Goal: Use online tool/utility: Use online tool/utility

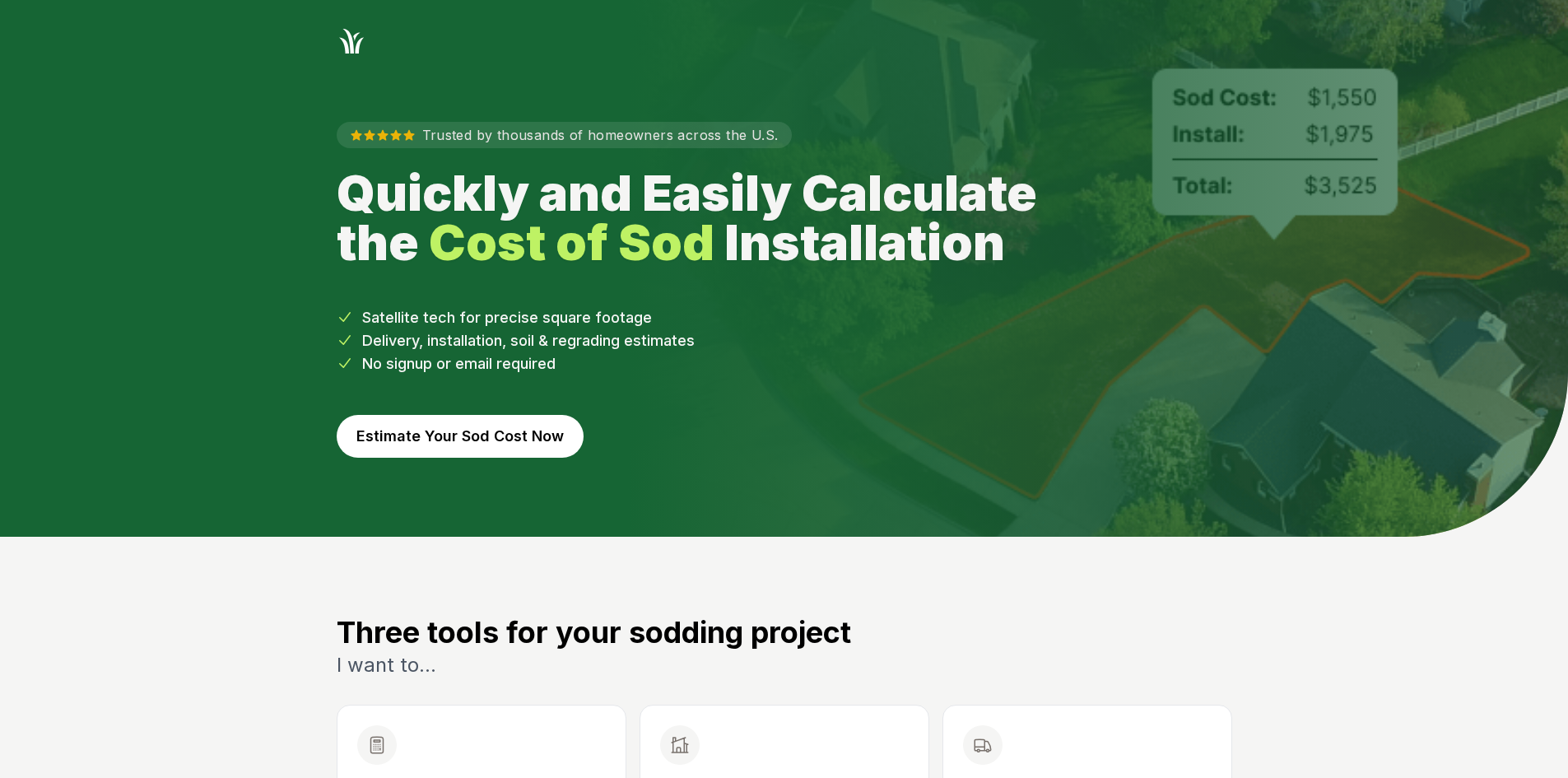
click at [508, 435] on button "Estimate Your Sod Cost Now" at bounding box center [459, 436] width 247 height 43
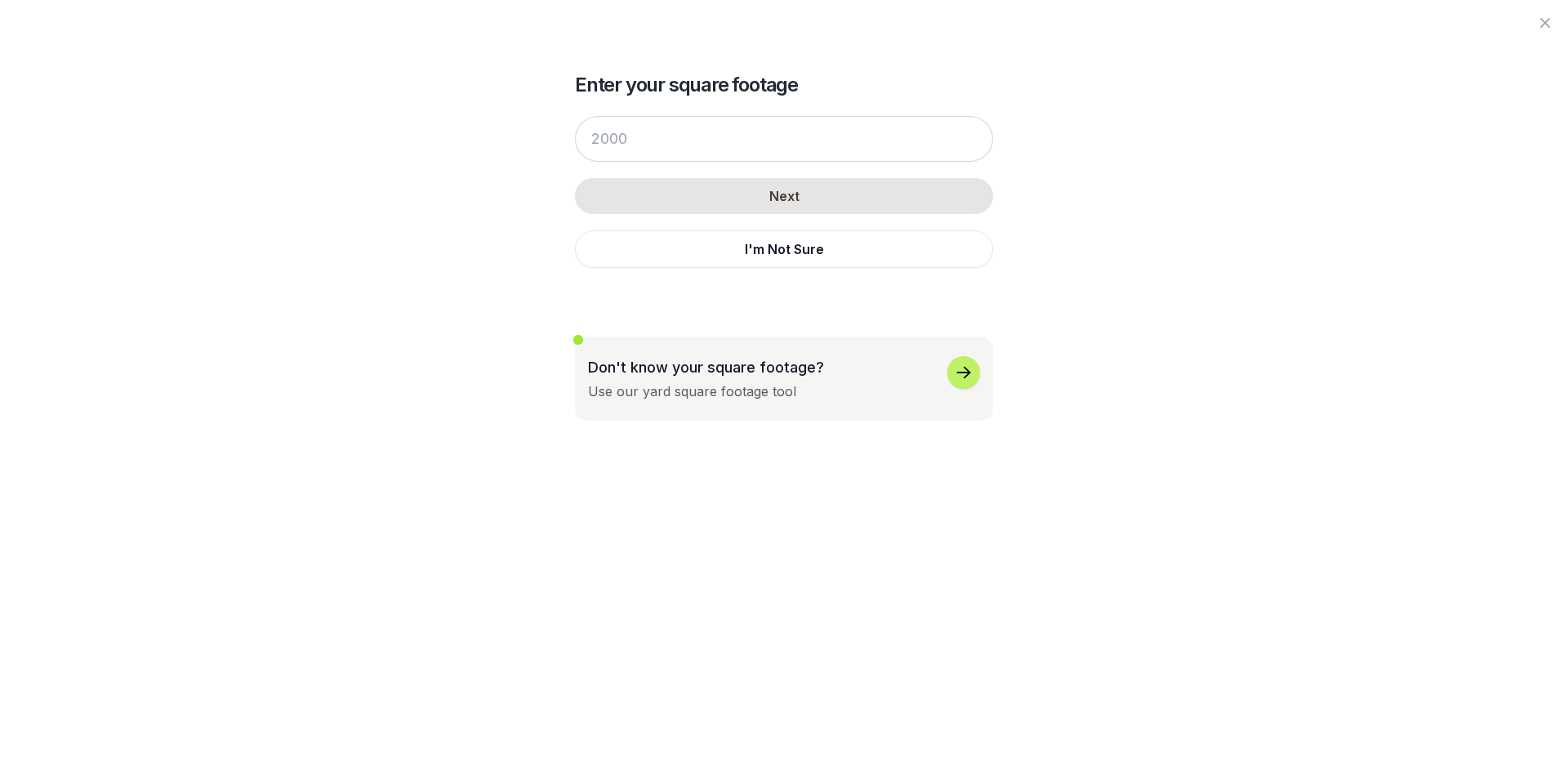
click at [752, 223] on div "Next I'm Not Sure" at bounding box center [784, 191] width 418 height 185
click at [744, 244] on button "I'm Not Sure" at bounding box center [784, 249] width 418 height 38
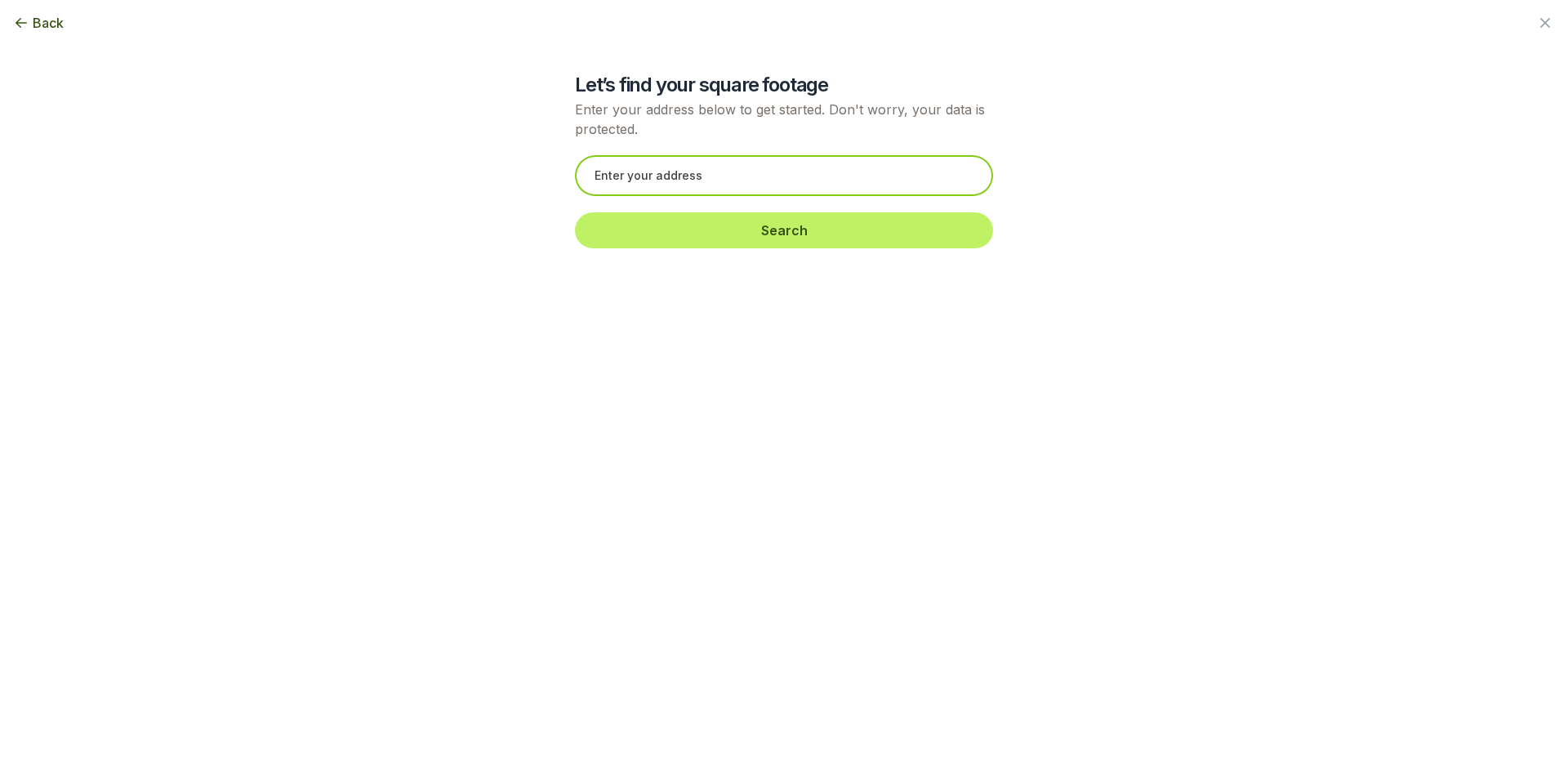
click at [664, 172] on input "text" at bounding box center [784, 176] width 418 height 40
paste input "[STREET_ADDRESS][PERSON_NAME]"
type input "[STREET_ADDRESS][PERSON_NAME][US_STATE]"
click at [766, 165] on input "[STREET_ADDRESS][PERSON_NAME][US_STATE]" at bounding box center [784, 176] width 418 height 40
drag, startPoint x: 756, startPoint y: 170, endPoint x: 549, endPoint y: 183, distance: 207.4
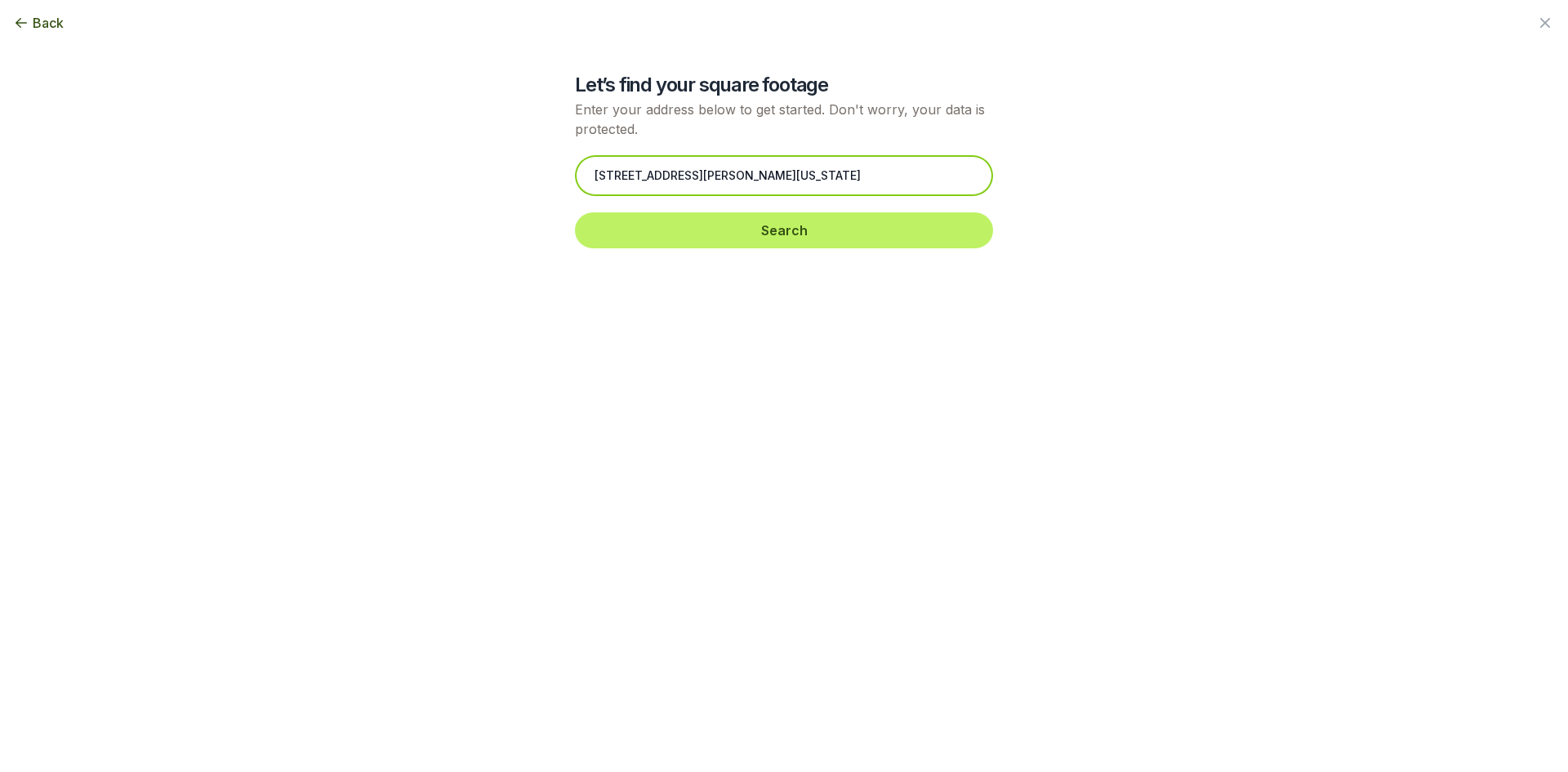
click at [538, 179] on div "Let’s find your square footage Enter your address below to get started. Don't w…" at bounding box center [784, 132] width 889 height 265
click at [613, 171] on input "text" at bounding box center [784, 176] width 418 height 40
paste input "[STREET_ADDRESS][PERSON_NAME]"
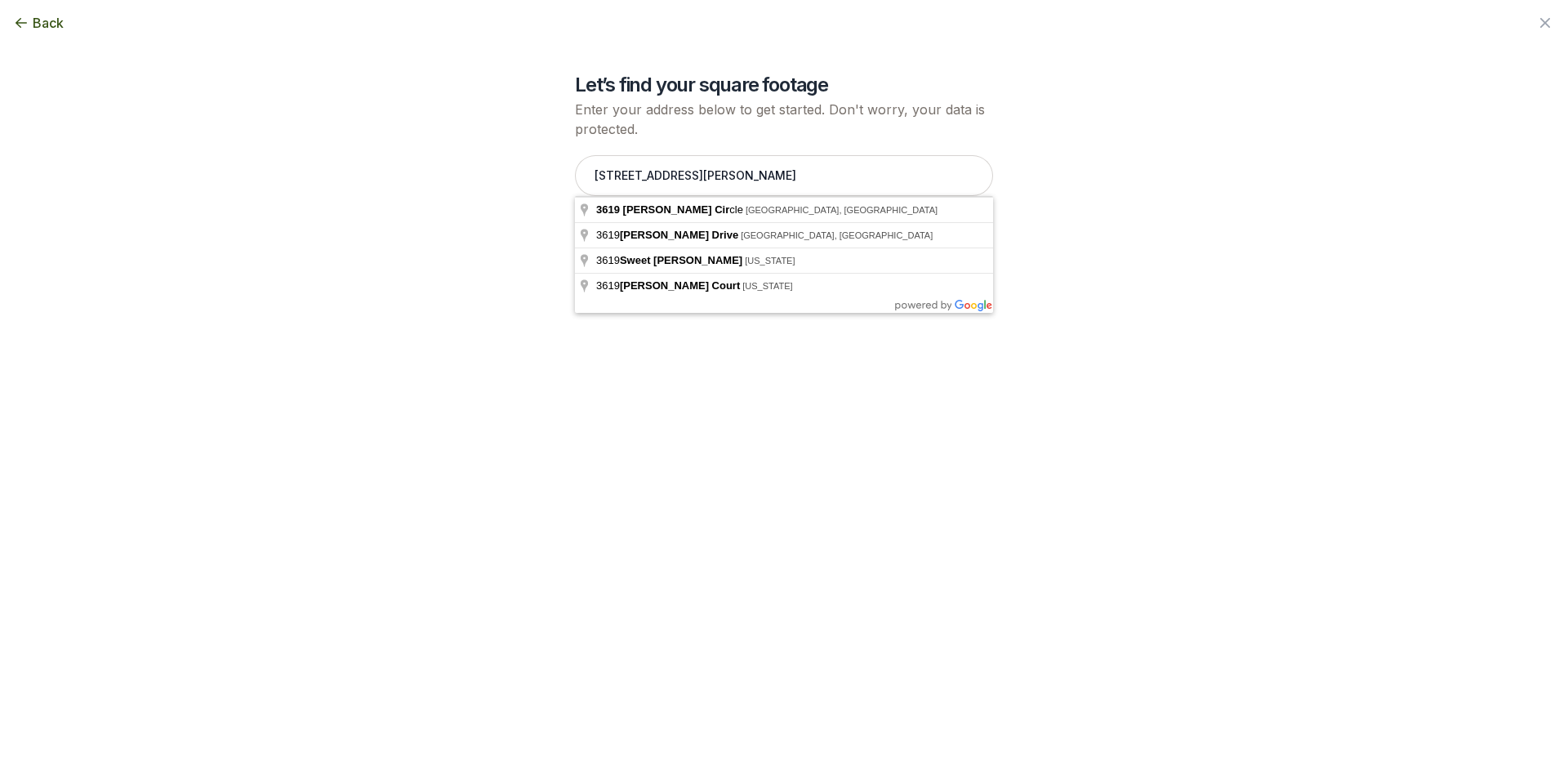
type input "[STREET_ADDRESS][PERSON_NAME]"
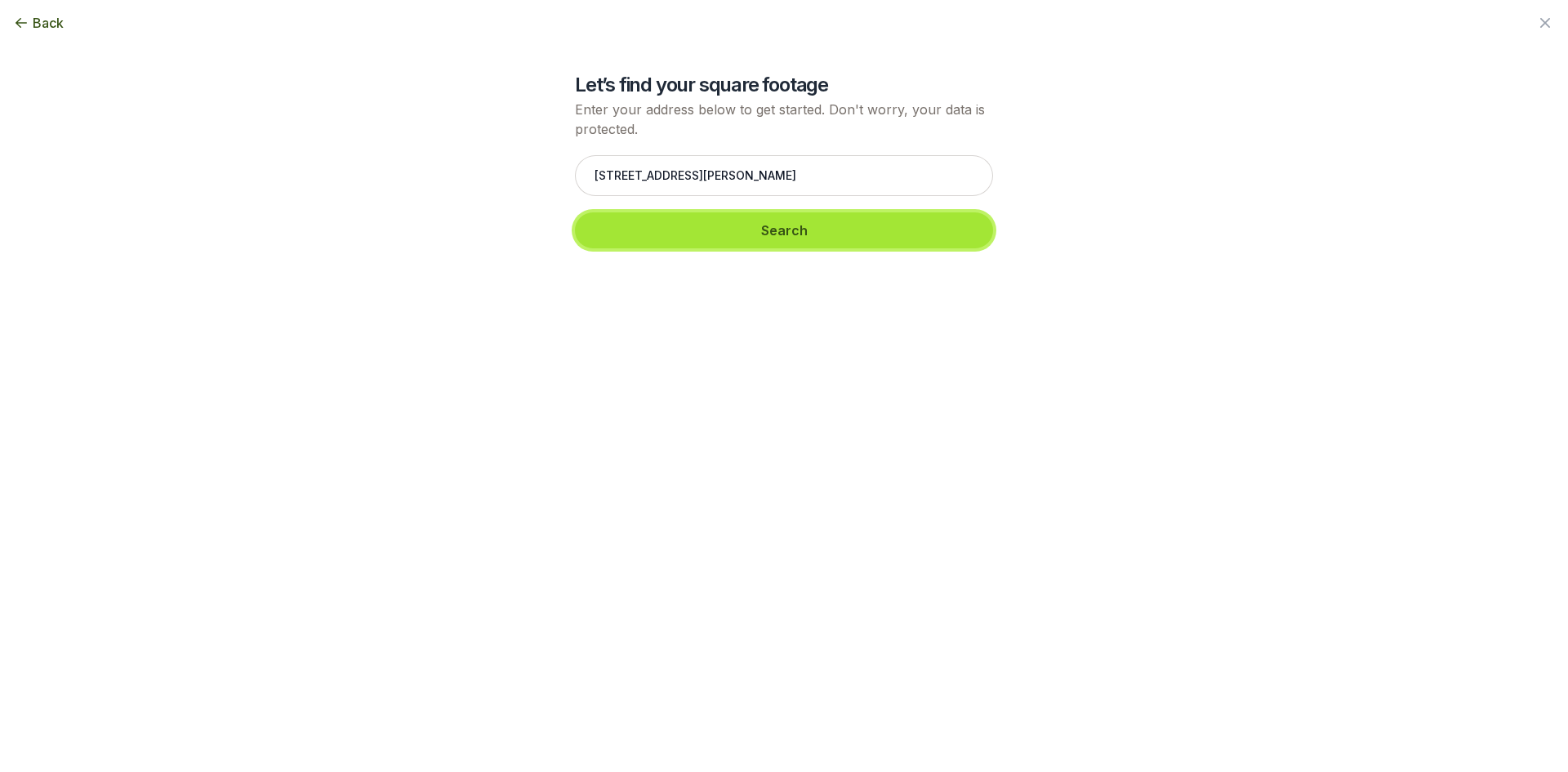
click at [693, 233] on button "Search" at bounding box center [784, 230] width 418 height 36
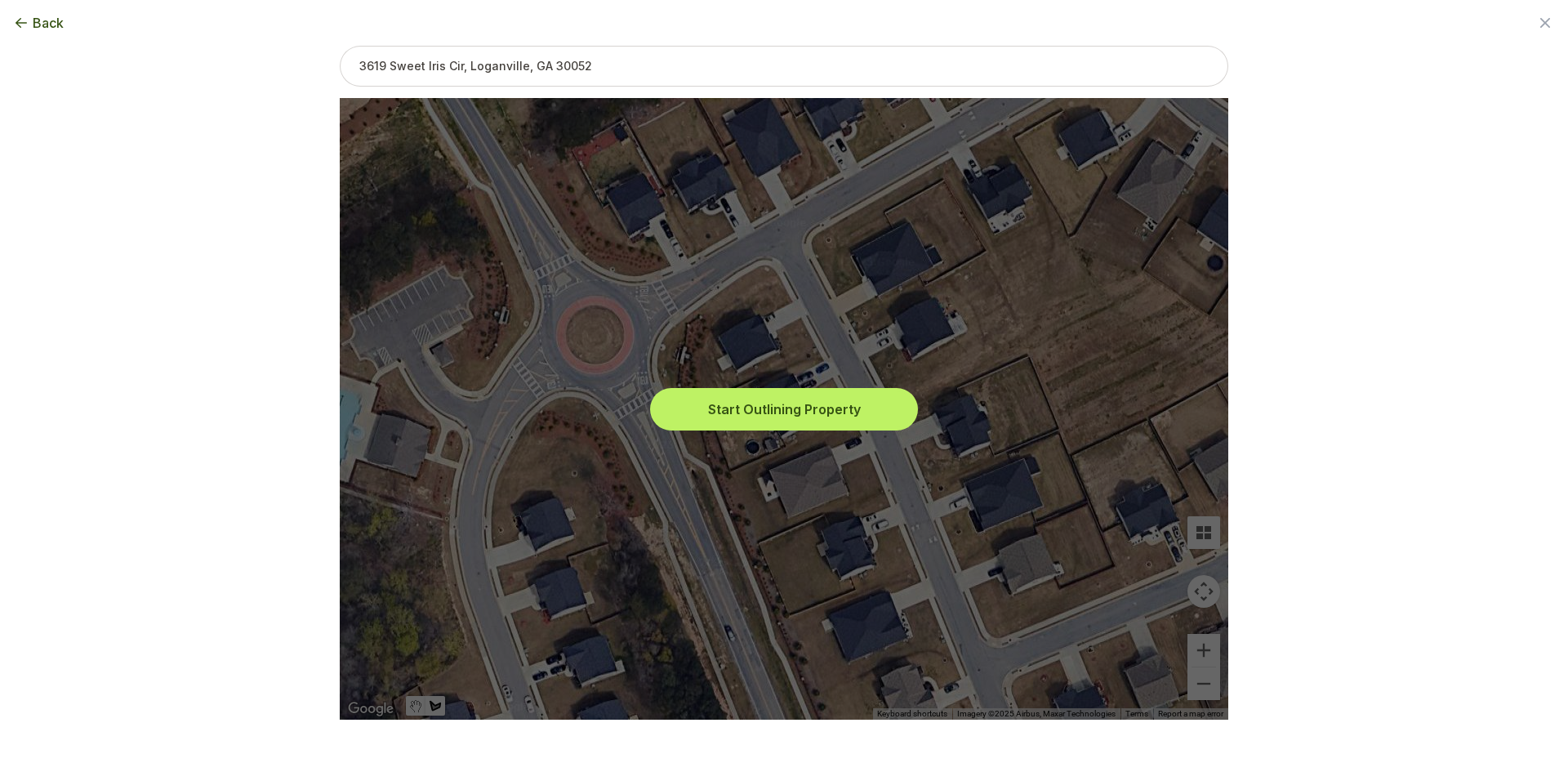
click at [765, 392] on button "Start Outlining Property" at bounding box center [784, 409] width 261 height 36
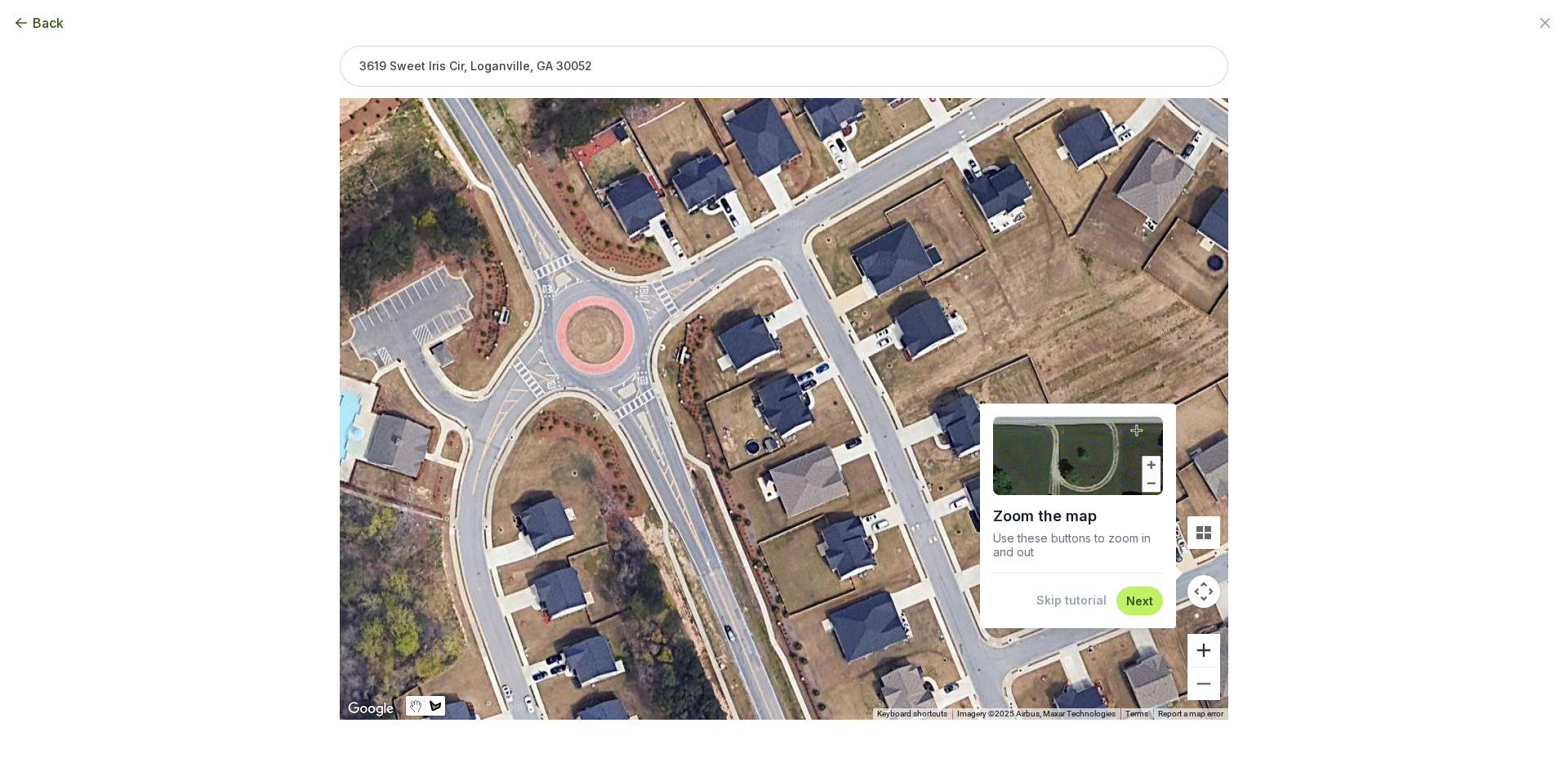
click at [1199, 649] on button "Zoom in" at bounding box center [1204, 651] width 33 height 33
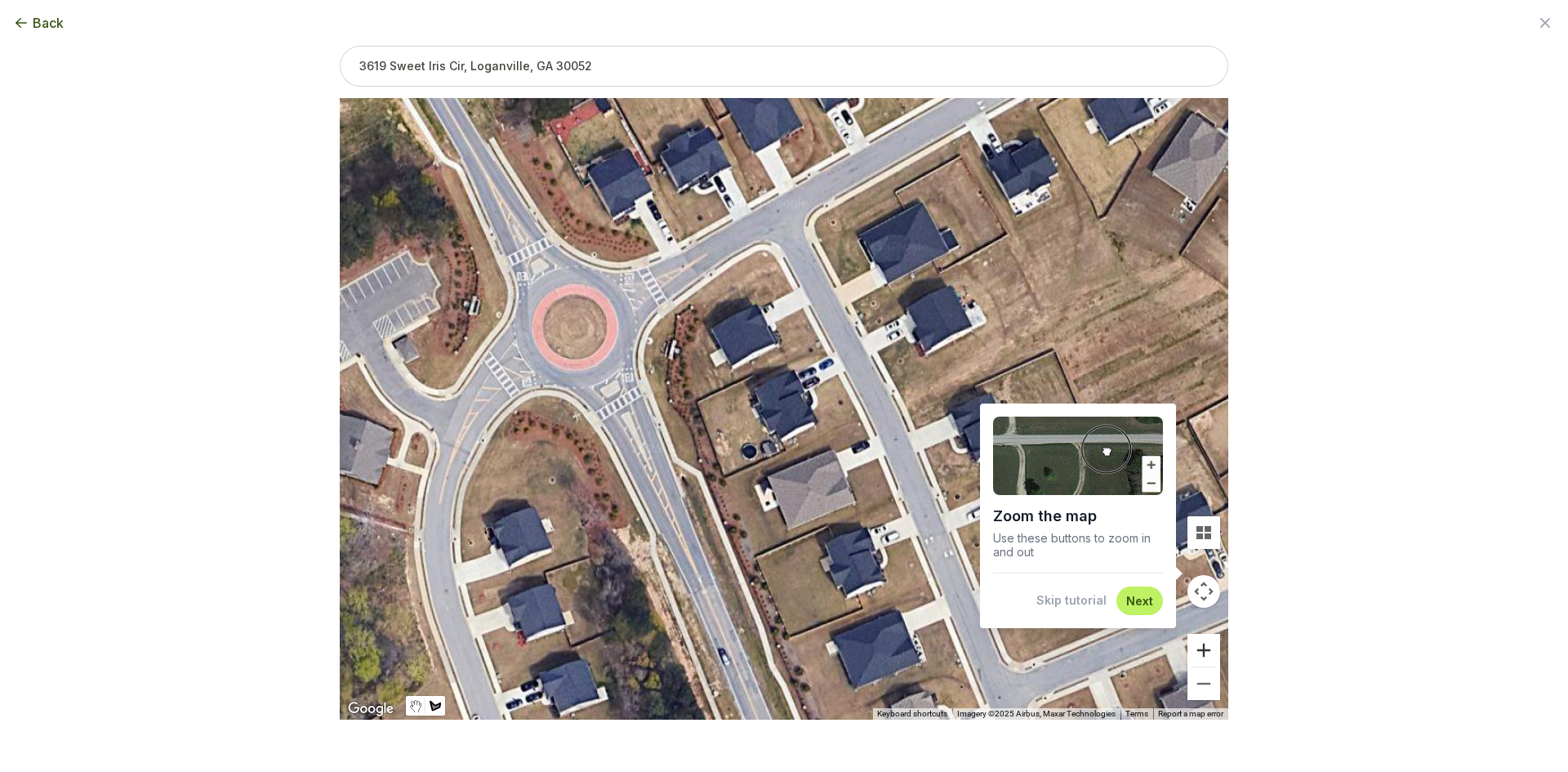
click at [1199, 649] on button "Zoom in" at bounding box center [1204, 651] width 33 height 33
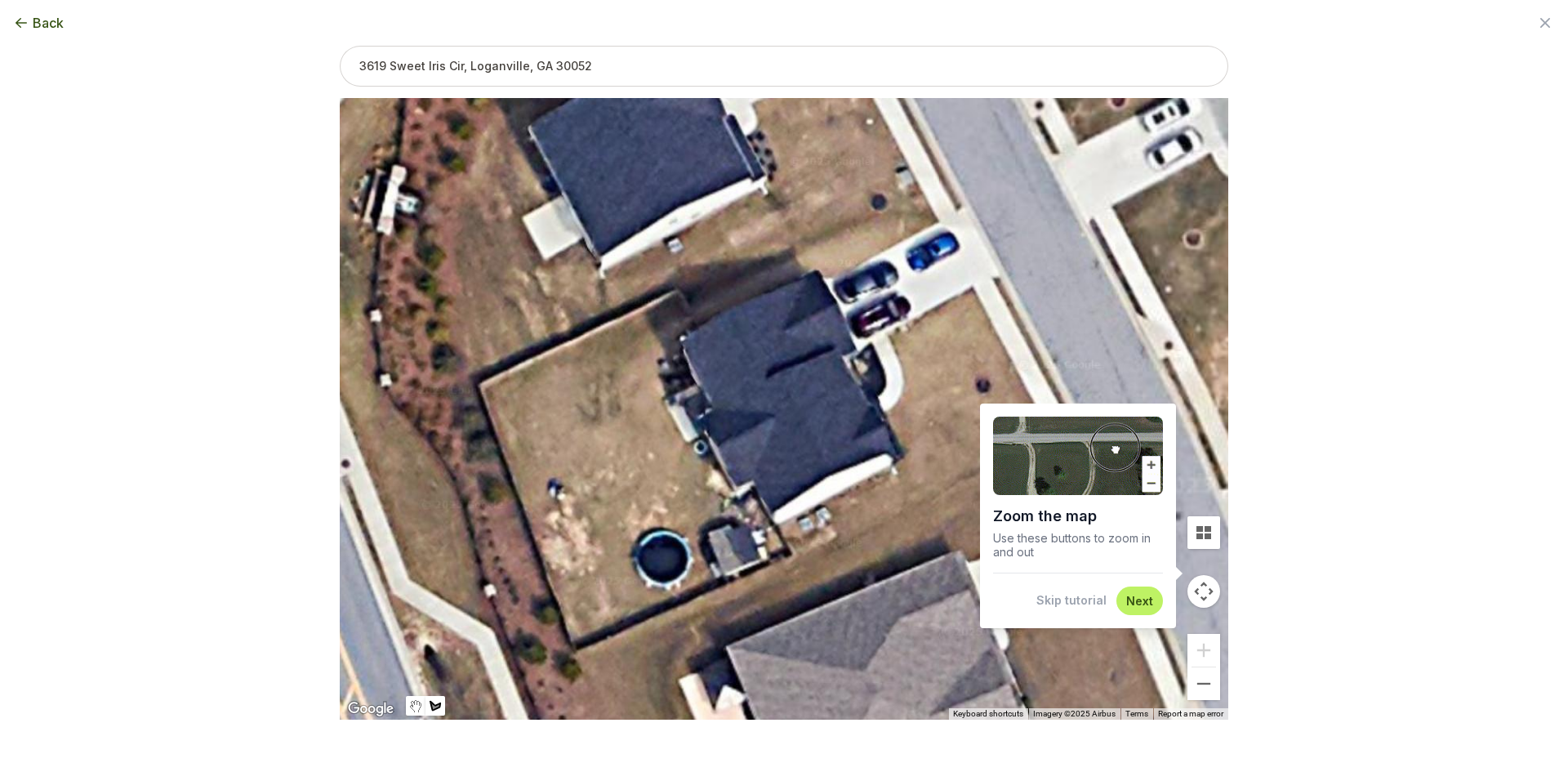
click at [1082, 596] on button "Skip tutorial" at bounding box center [1072, 600] width 70 height 17
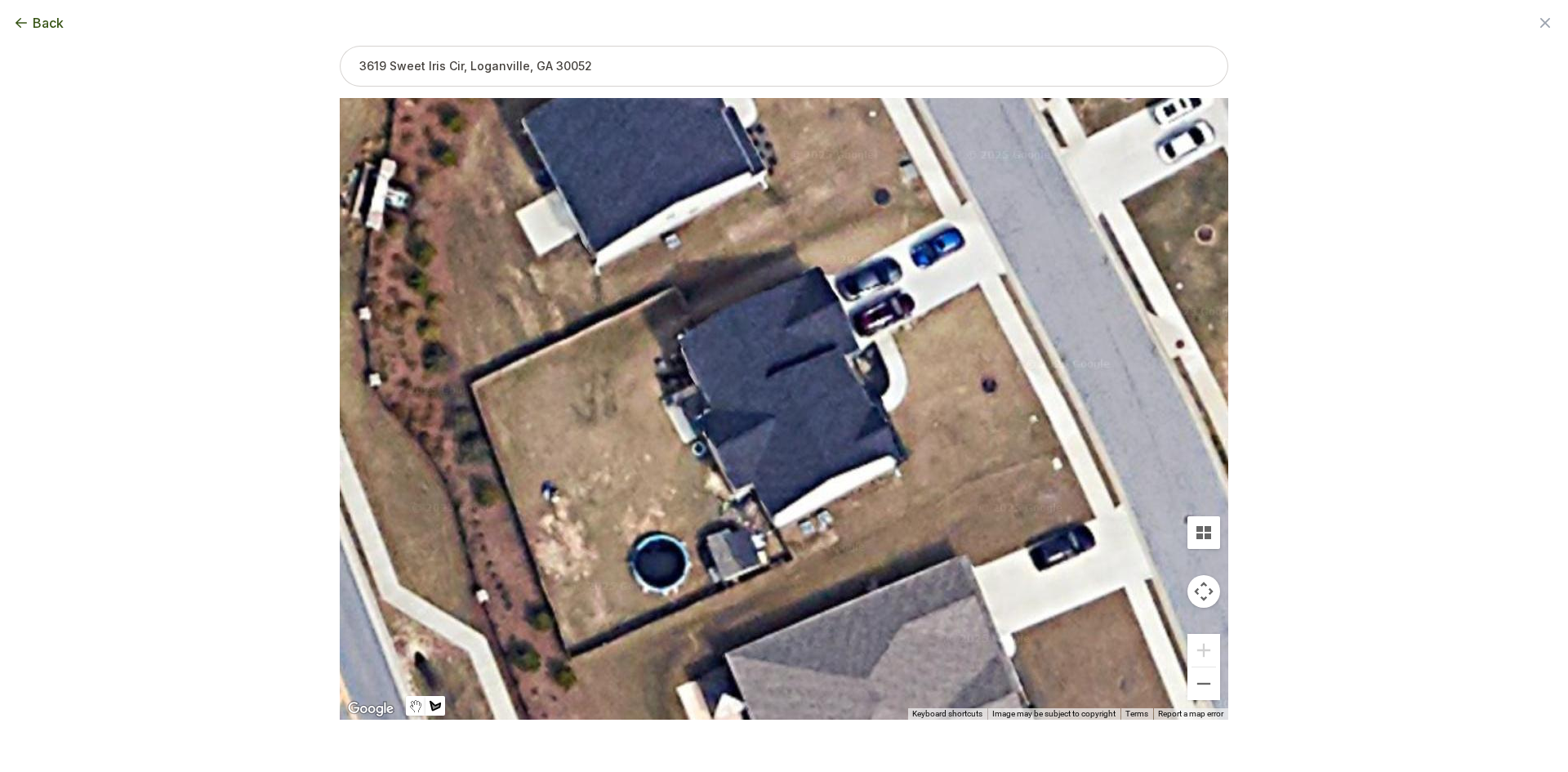
click at [673, 290] on div at bounding box center [784, 410] width 889 height 621
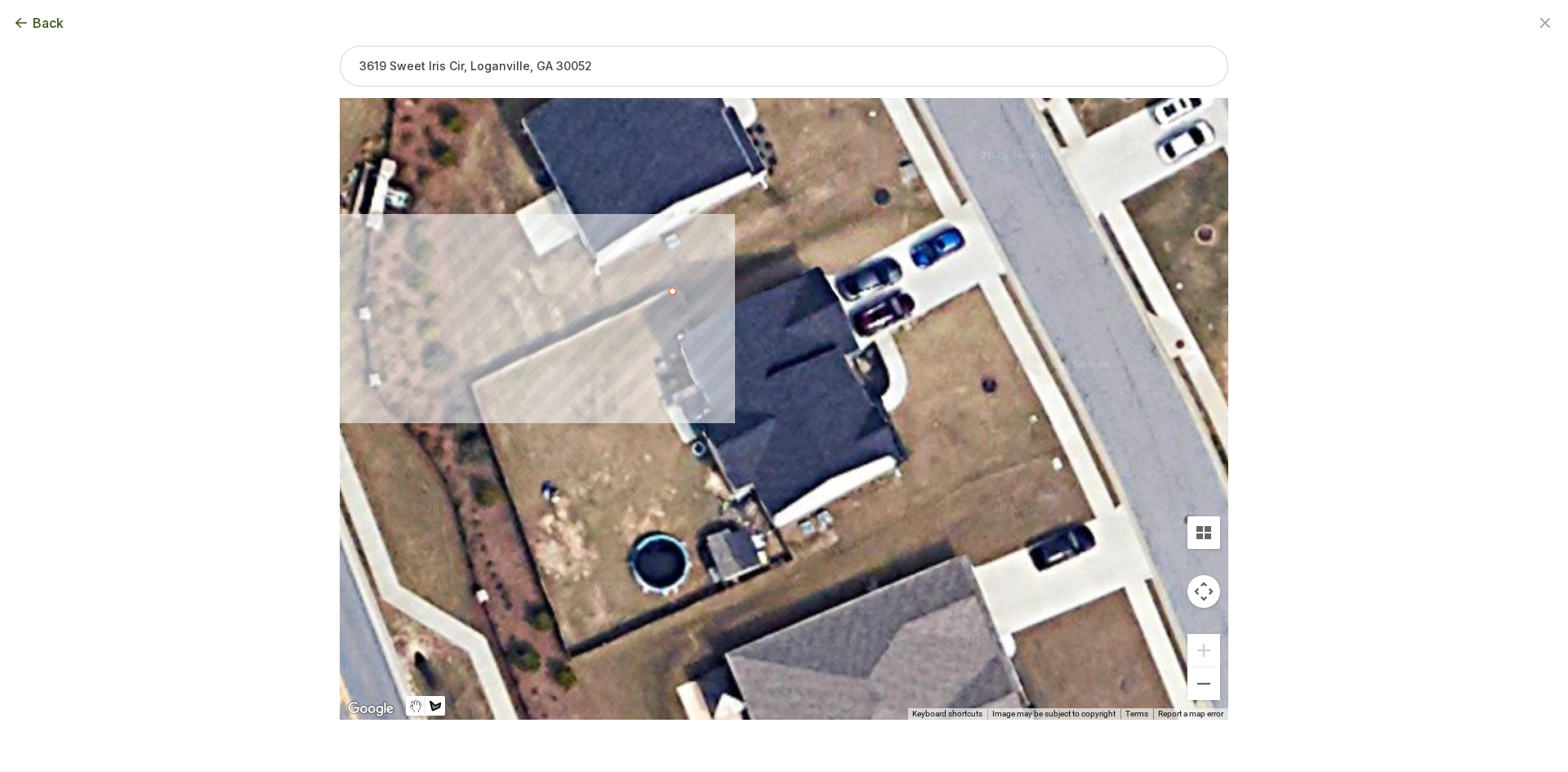
click at [475, 389] on div at bounding box center [784, 410] width 889 height 621
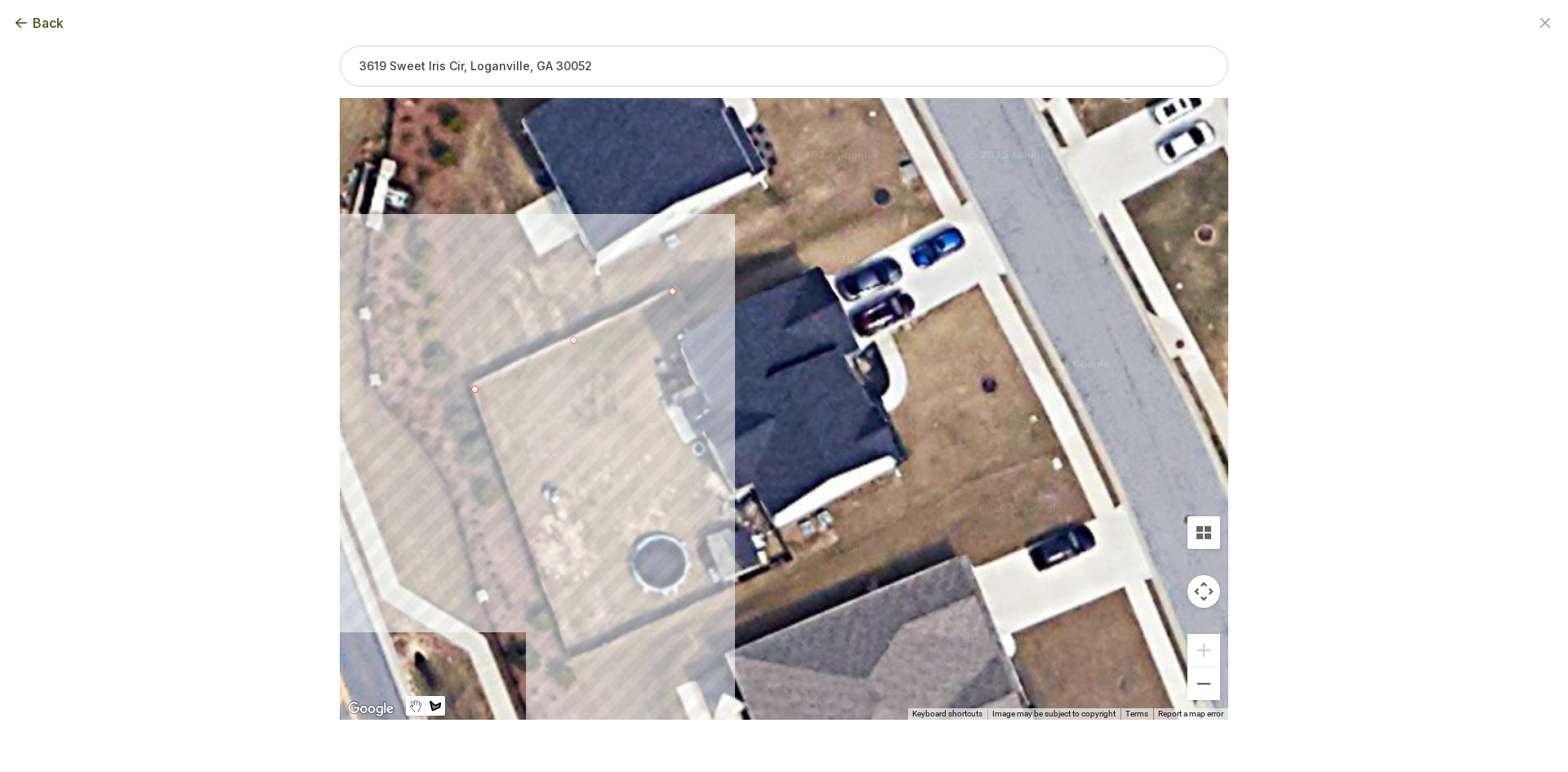
click at [569, 654] on div at bounding box center [784, 410] width 889 height 621
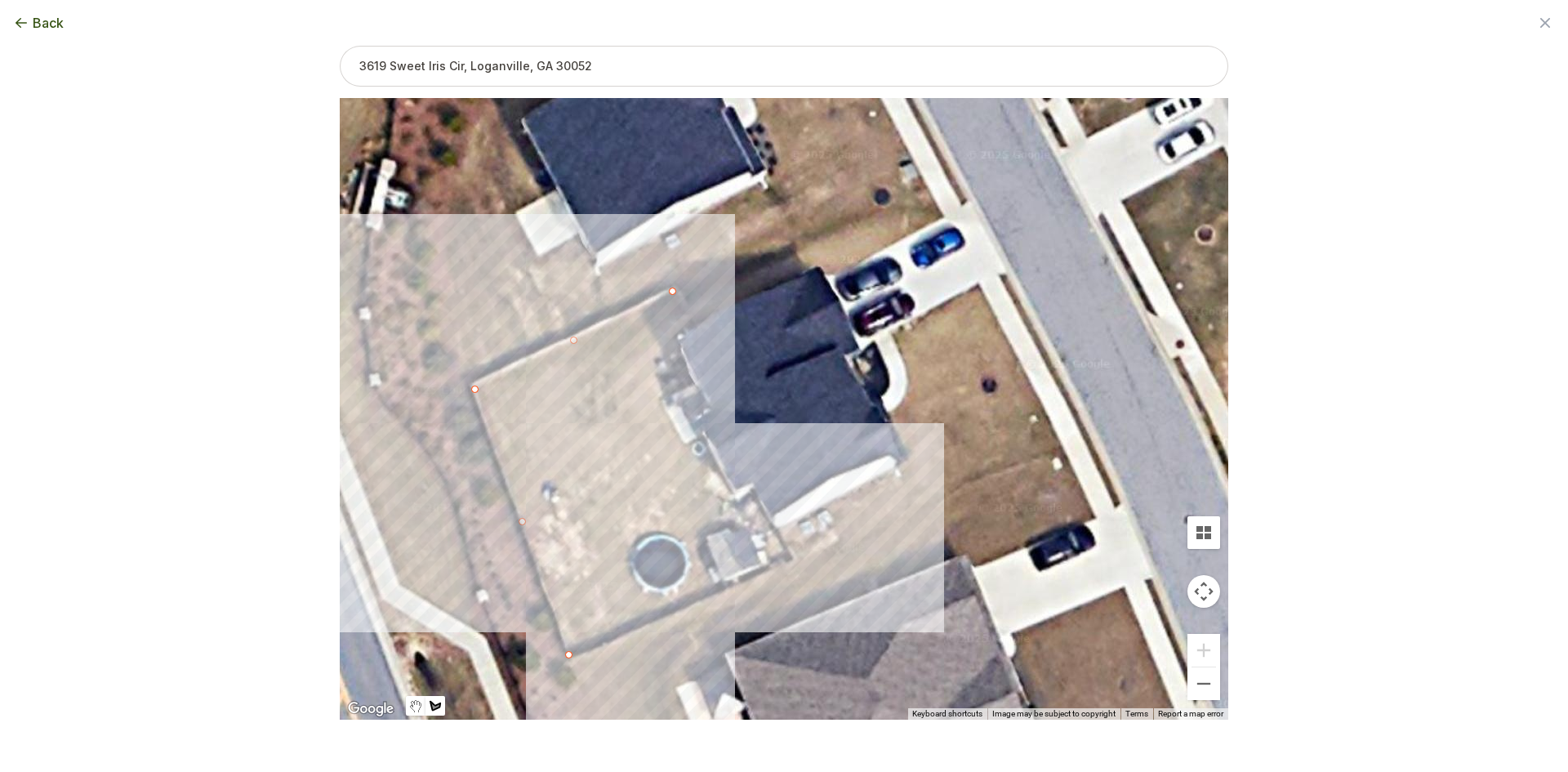
click at [790, 554] on div at bounding box center [784, 410] width 889 height 621
click at [756, 494] on div at bounding box center [784, 410] width 889 height 621
click at [721, 504] on div at bounding box center [784, 410] width 889 height 621
click at [686, 439] on div at bounding box center [784, 410] width 889 height 621
click at [659, 396] on div at bounding box center [784, 410] width 889 height 621
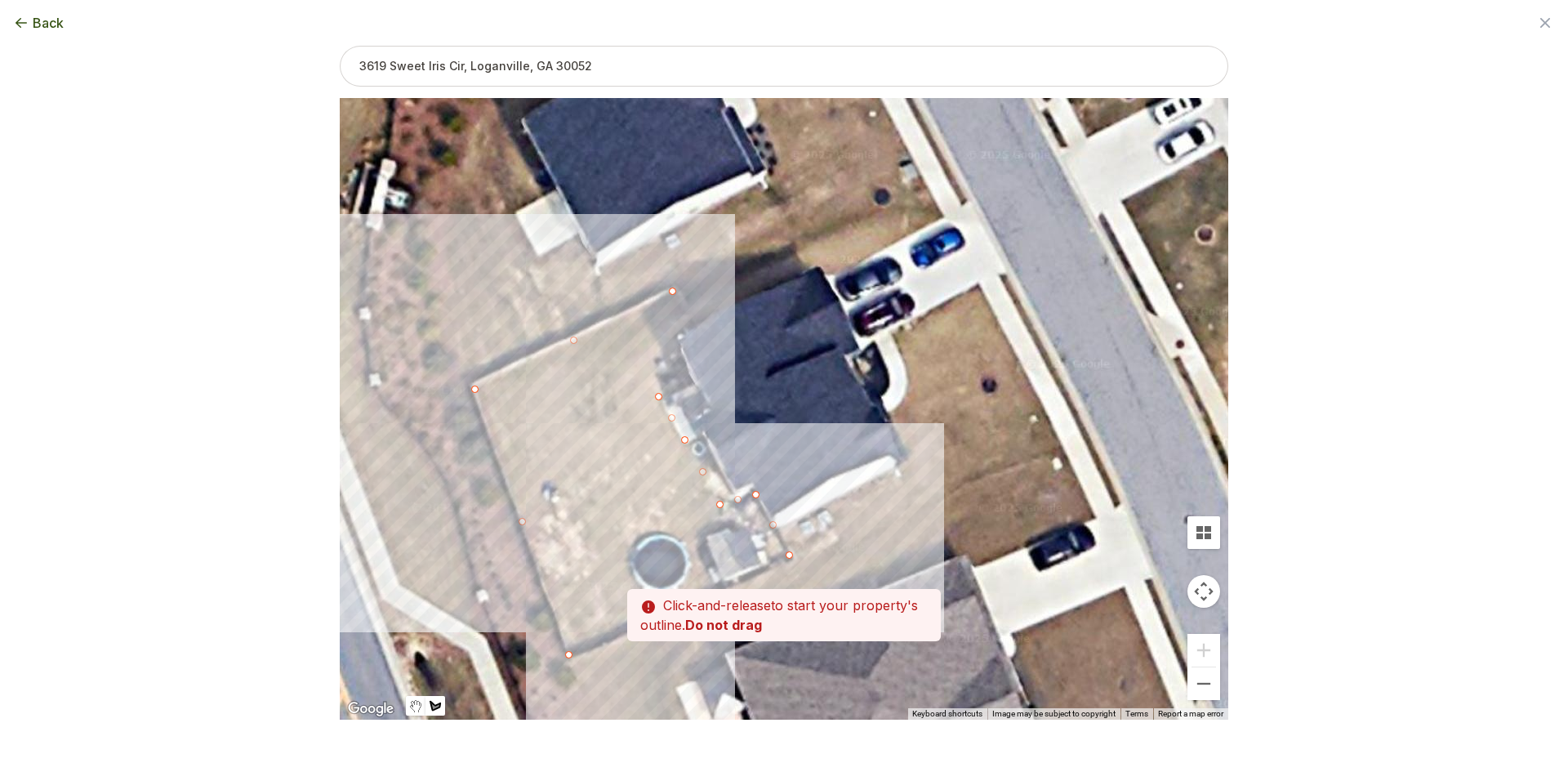
click at [680, 347] on div at bounding box center [784, 410] width 889 height 621
click at [674, 292] on div at bounding box center [784, 410] width 889 height 621
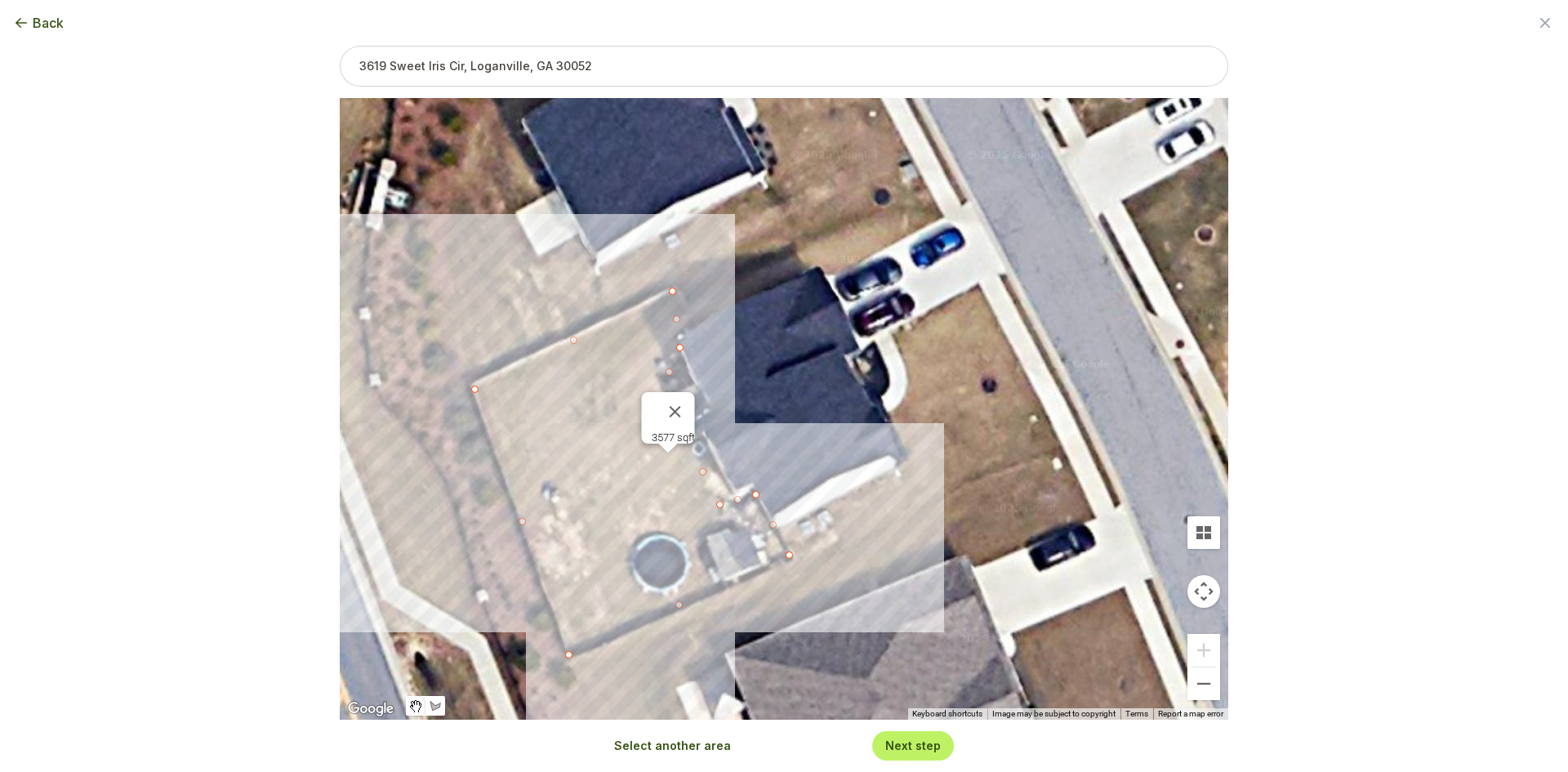
click at [657, 740] on button "Select another area" at bounding box center [672, 745] width 117 height 17
click at [781, 528] on div at bounding box center [784, 410] width 889 height 621
click at [795, 554] on div at bounding box center [784, 410] width 889 height 621
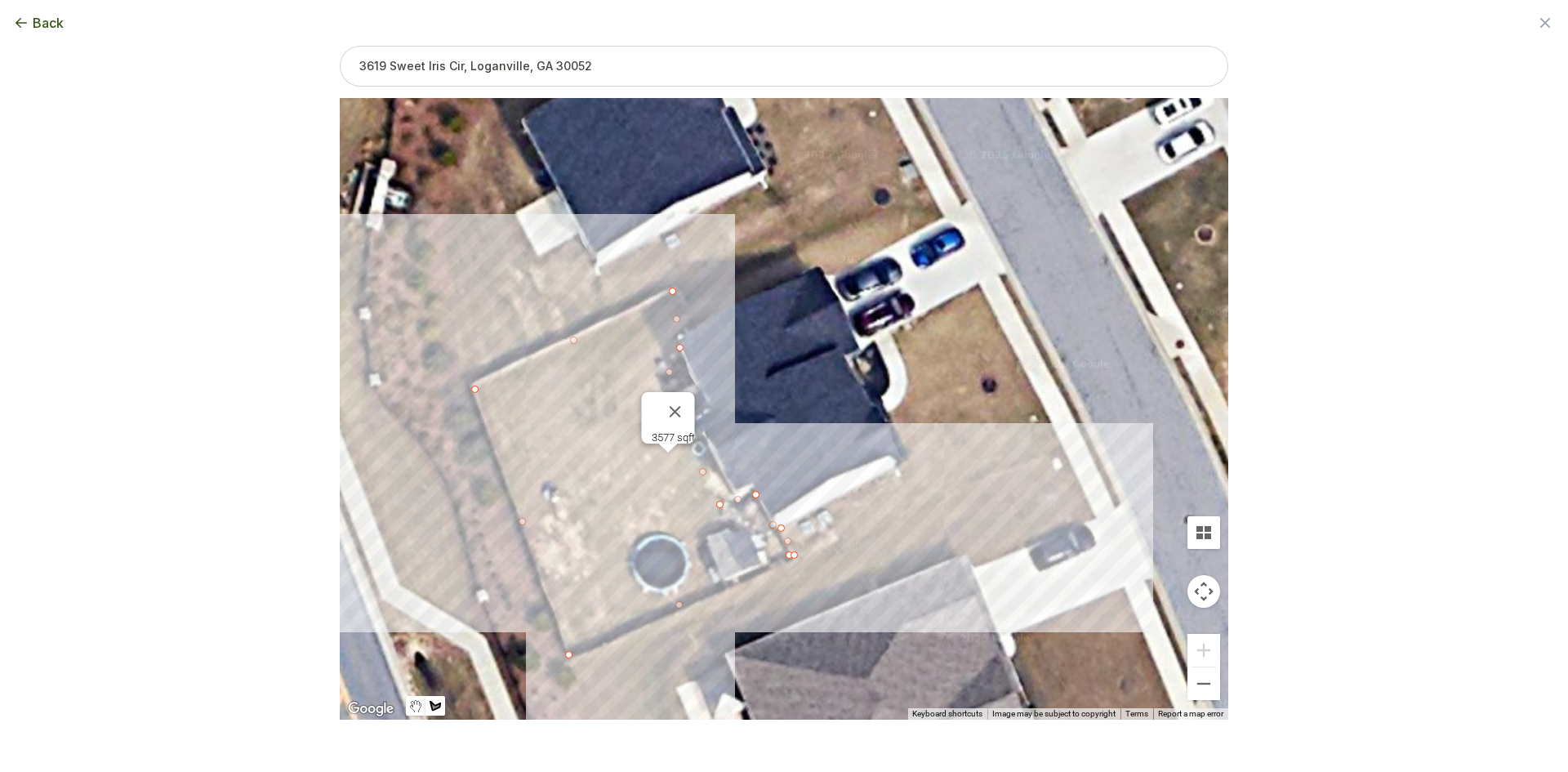
click at [1065, 442] on div at bounding box center [784, 410] width 889 height 621
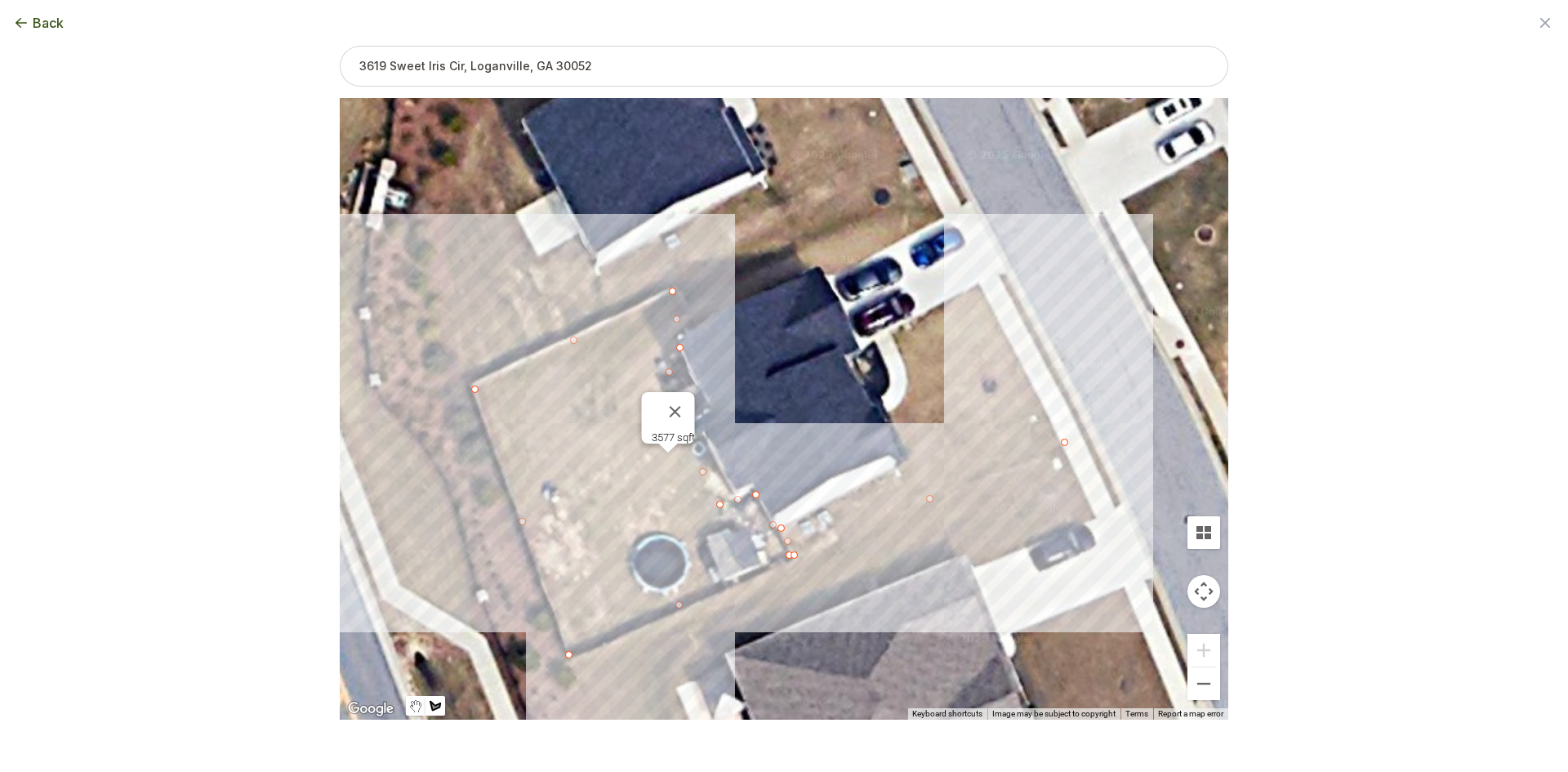
click at [978, 282] on div at bounding box center [784, 410] width 889 height 621
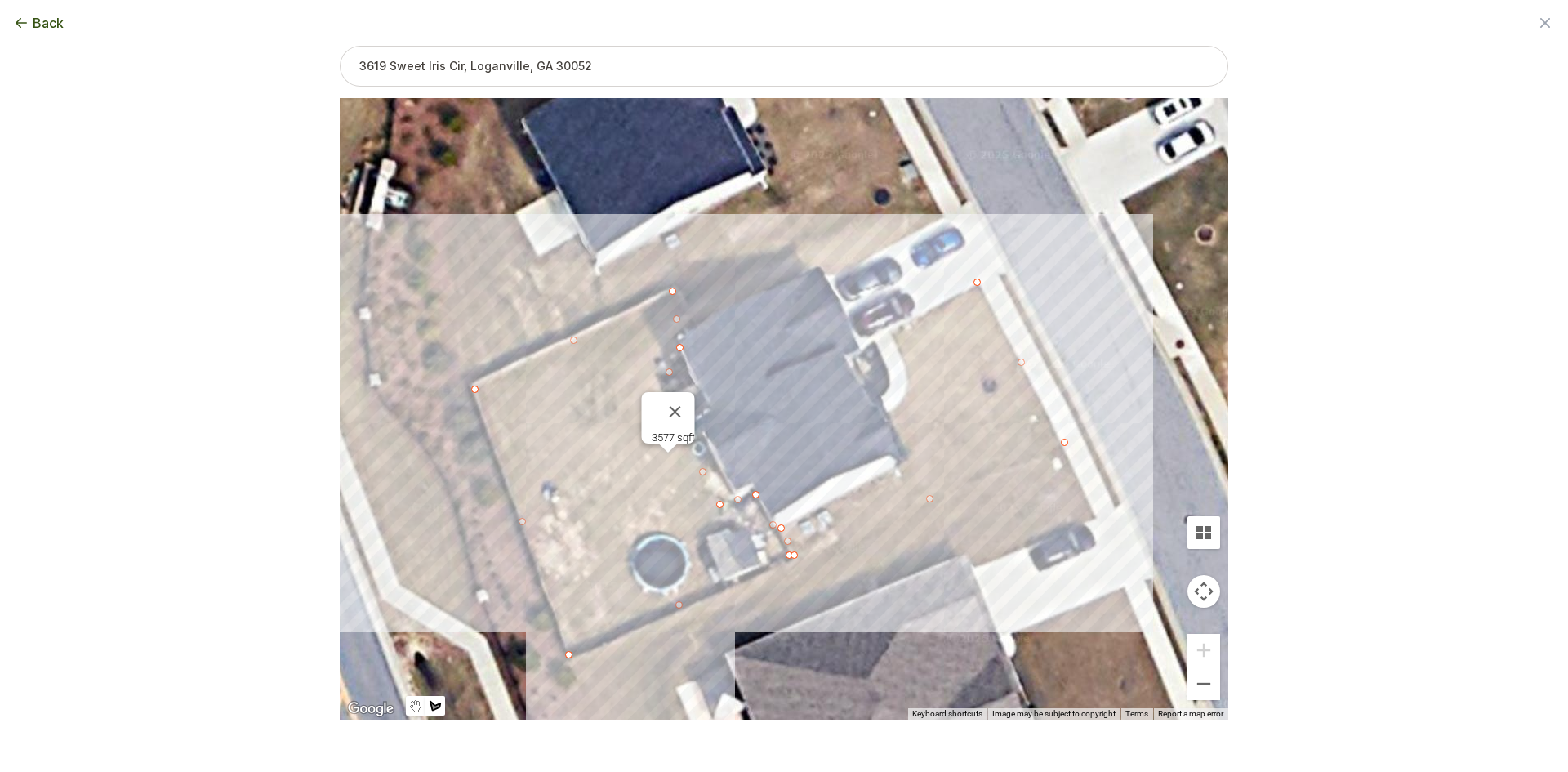
click at [897, 333] on div at bounding box center [784, 410] width 889 height 621
click at [905, 369] on div at bounding box center [784, 410] width 889 height 621
click at [903, 400] on div at bounding box center [784, 410] width 889 height 621
click at [889, 413] on div at bounding box center [784, 410] width 889 height 621
click at [910, 460] on div at bounding box center [784, 410] width 889 height 621
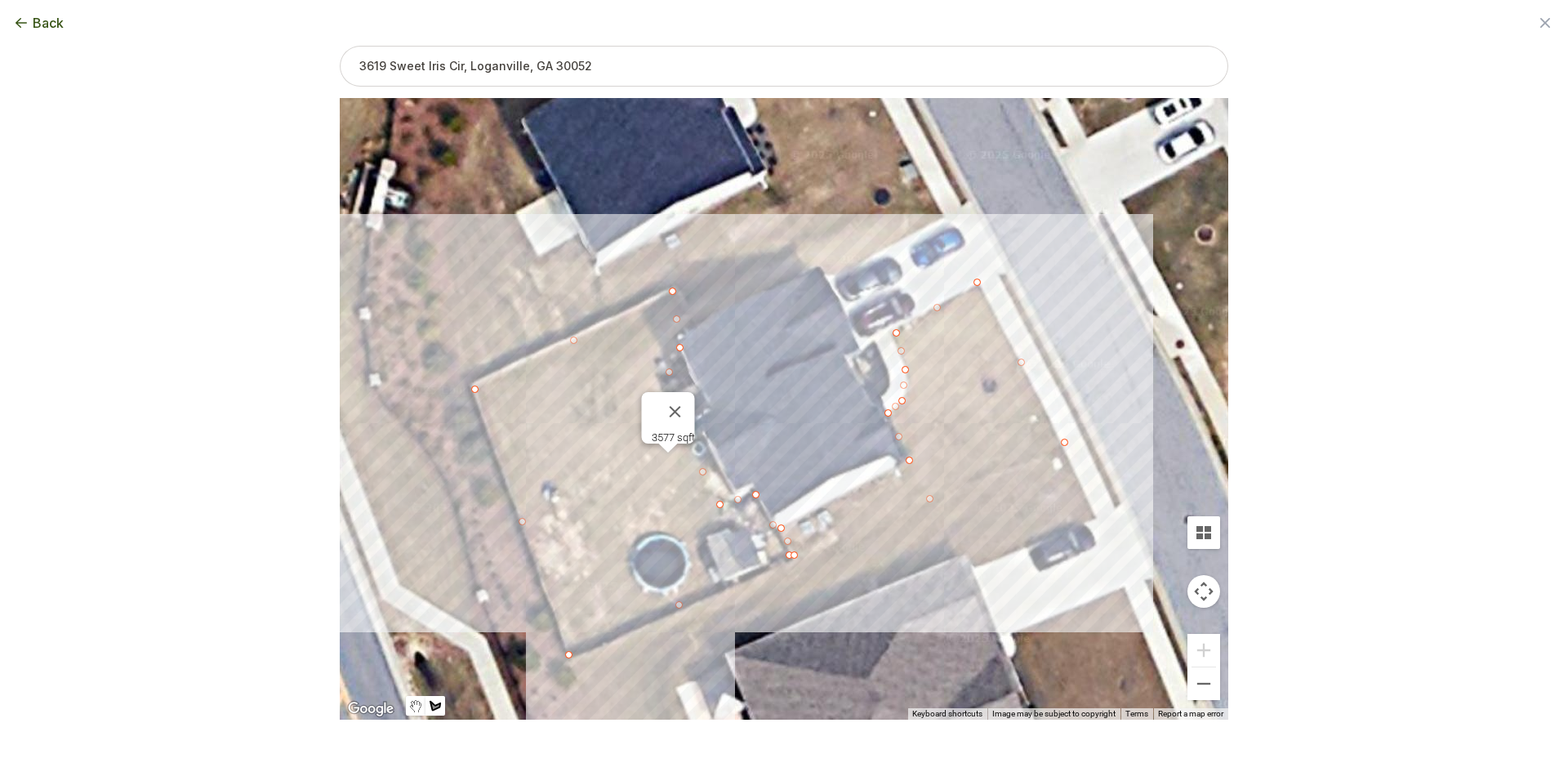
click at [781, 528] on div at bounding box center [784, 410] width 889 height 621
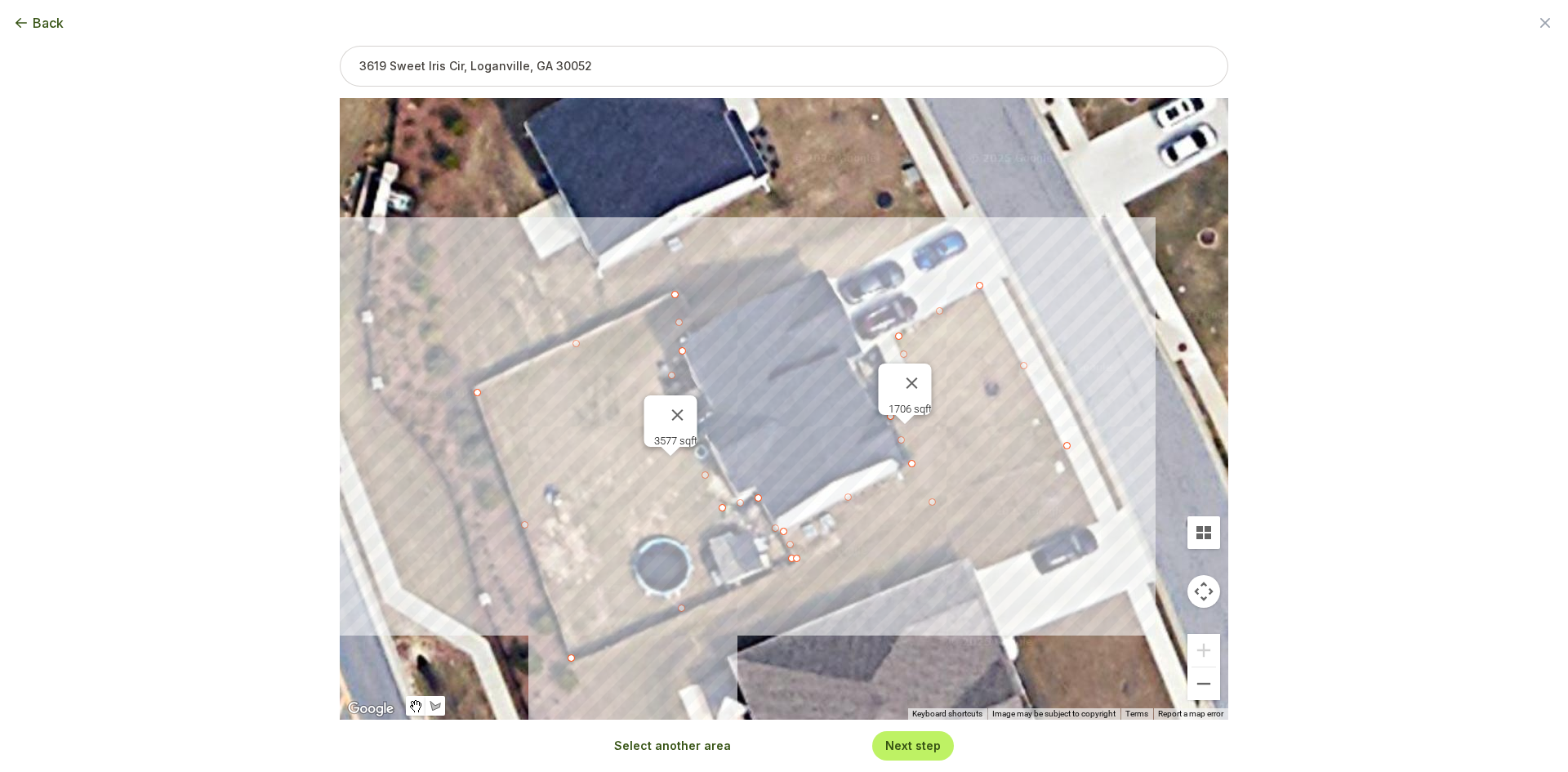
drag, startPoint x: 744, startPoint y: 391, endPoint x: 782, endPoint y: 455, distance: 74.4
click at [782, 455] on div "3577 sqft 1706 sqft" at bounding box center [784, 409] width 889 height 621
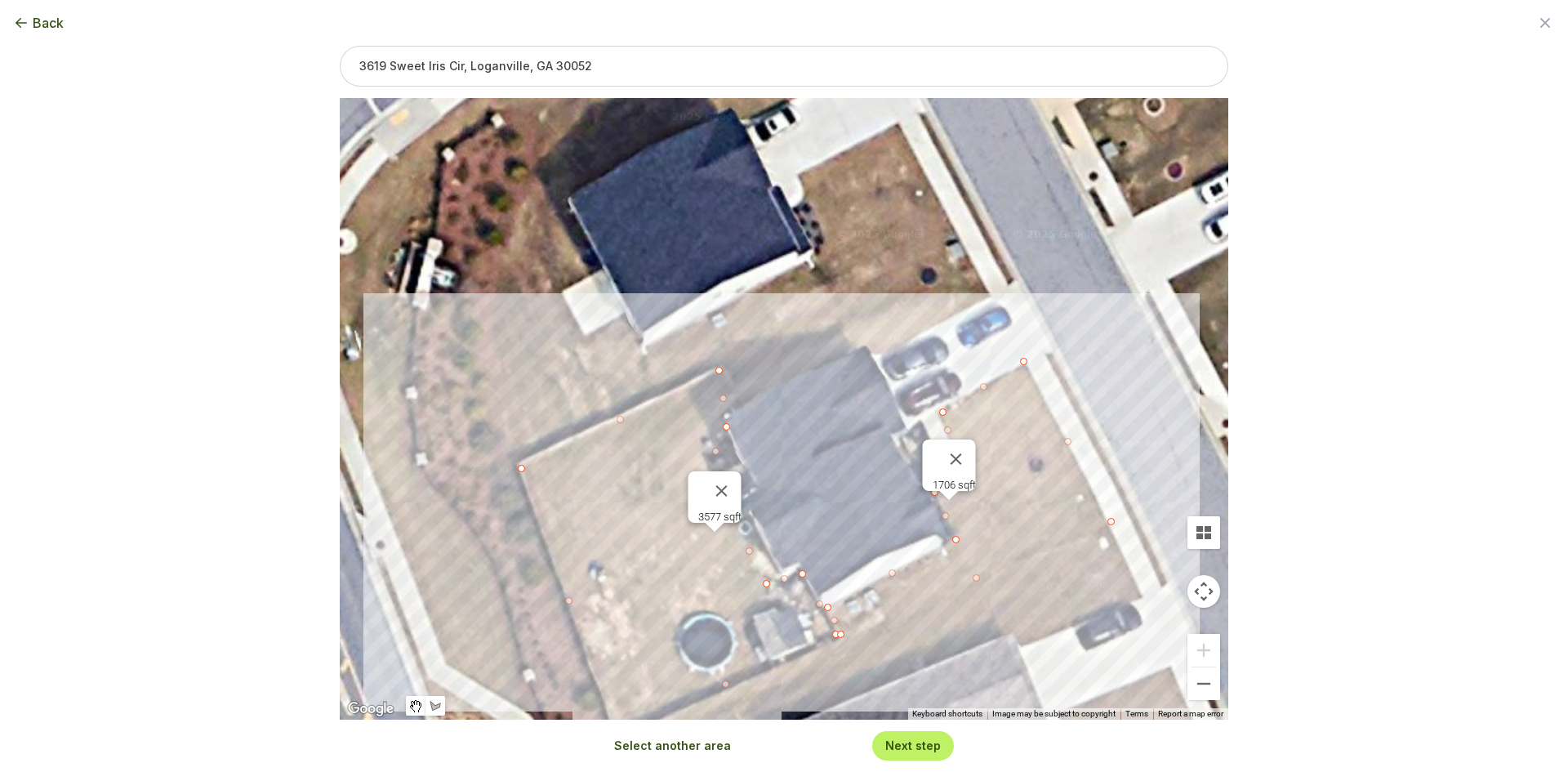
click at [708, 752] on button "Select another area" at bounding box center [672, 745] width 117 height 17
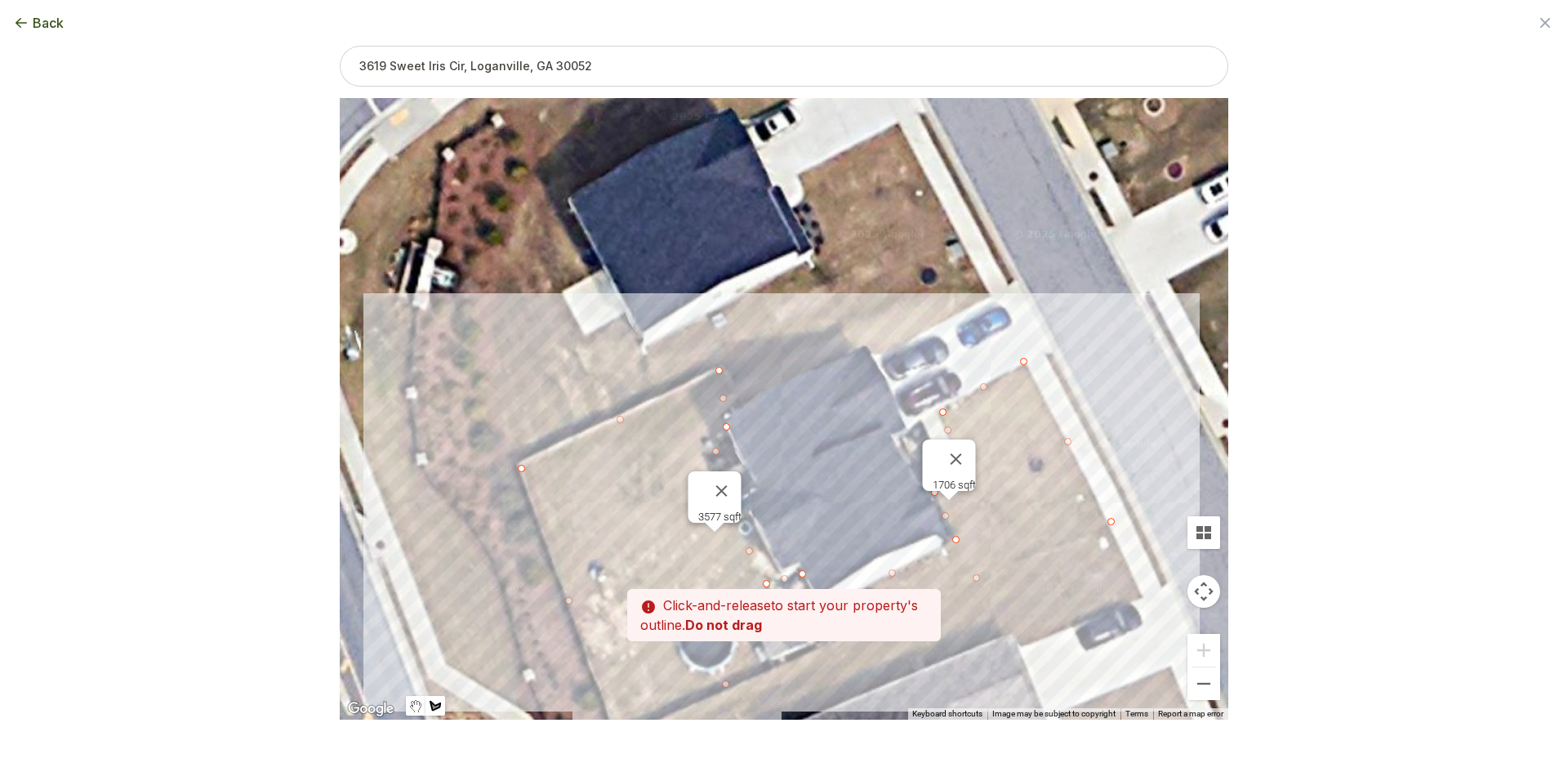
drag, startPoint x: 802, startPoint y: 441, endPoint x: 810, endPoint y: 500, distance: 59.5
click at [810, 500] on div at bounding box center [784, 409] width 889 height 621
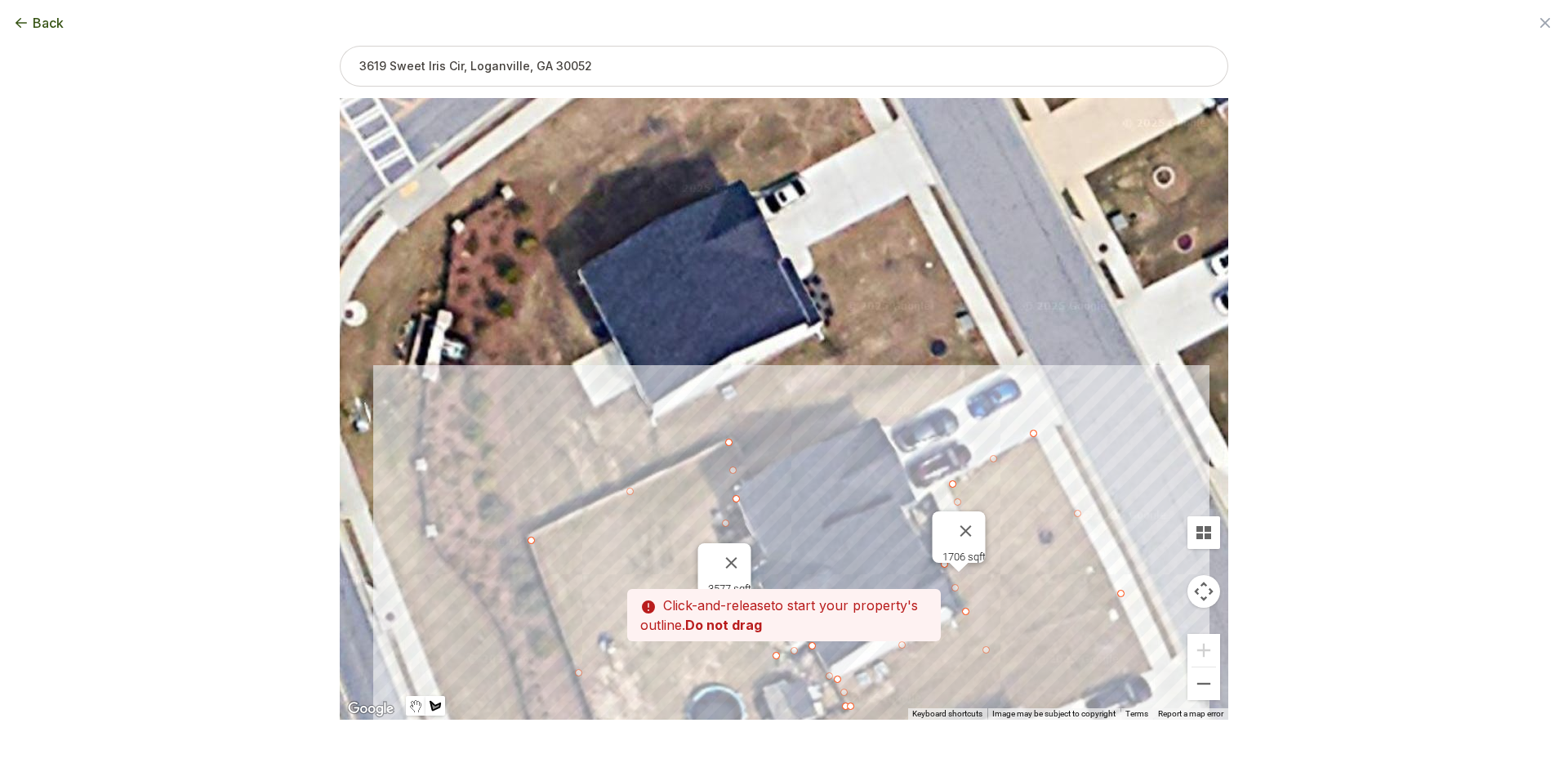
click at [741, 478] on div at bounding box center [784, 409] width 889 height 621
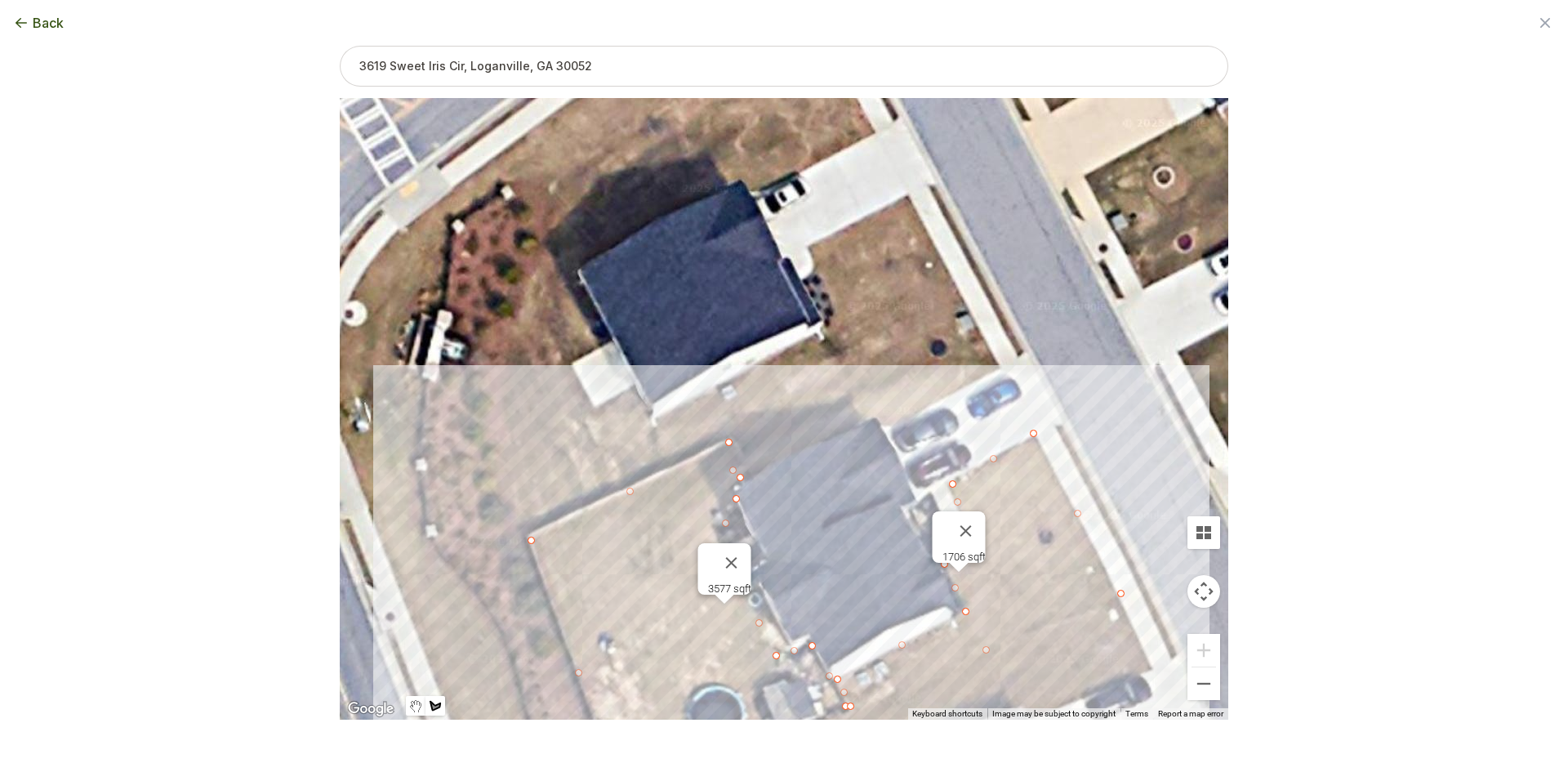
click at [733, 442] on div at bounding box center [784, 409] width 889 height 621
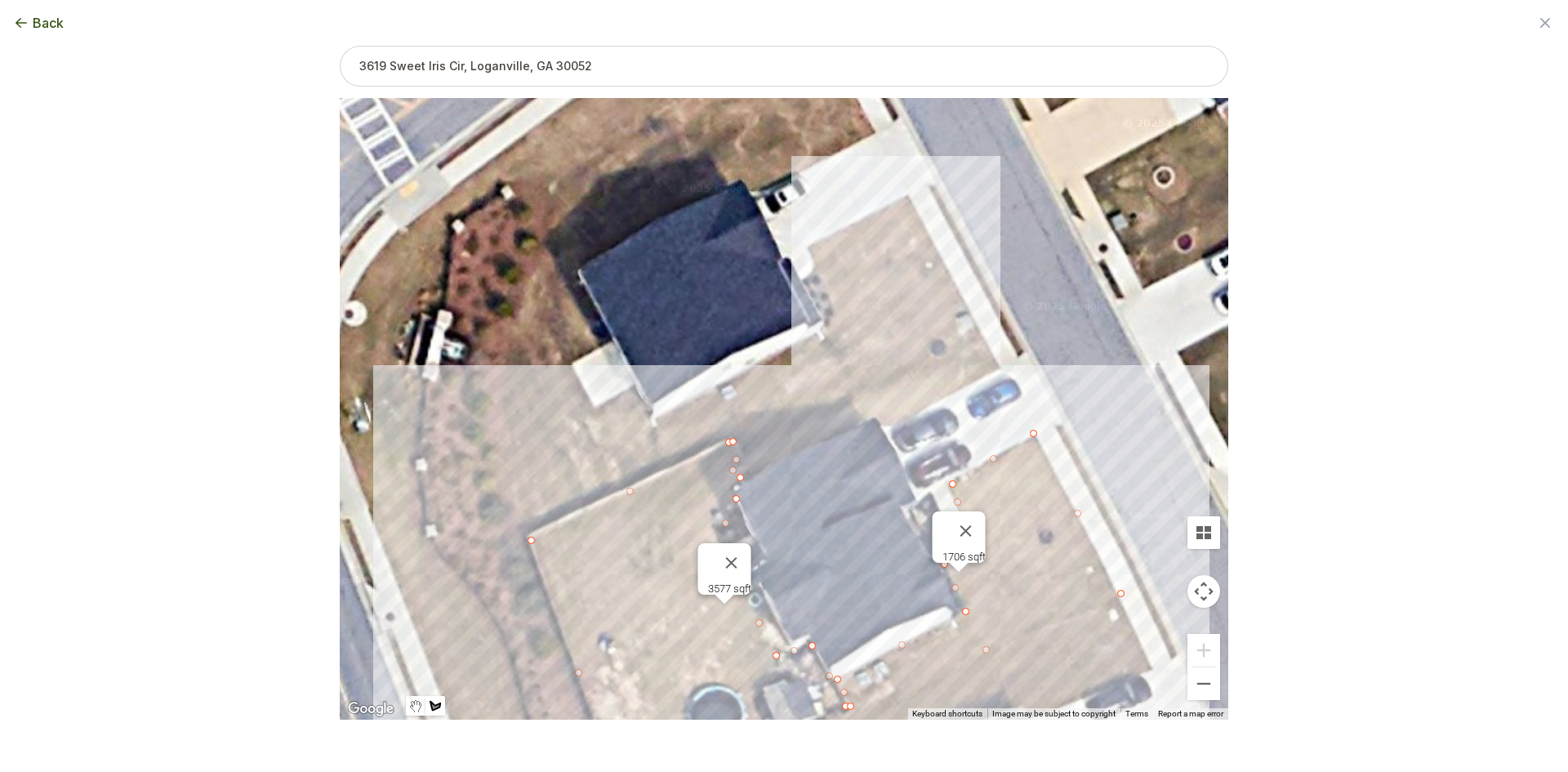
click at [971, 314] on div at bounding box center [784, 409] width 889 height 621
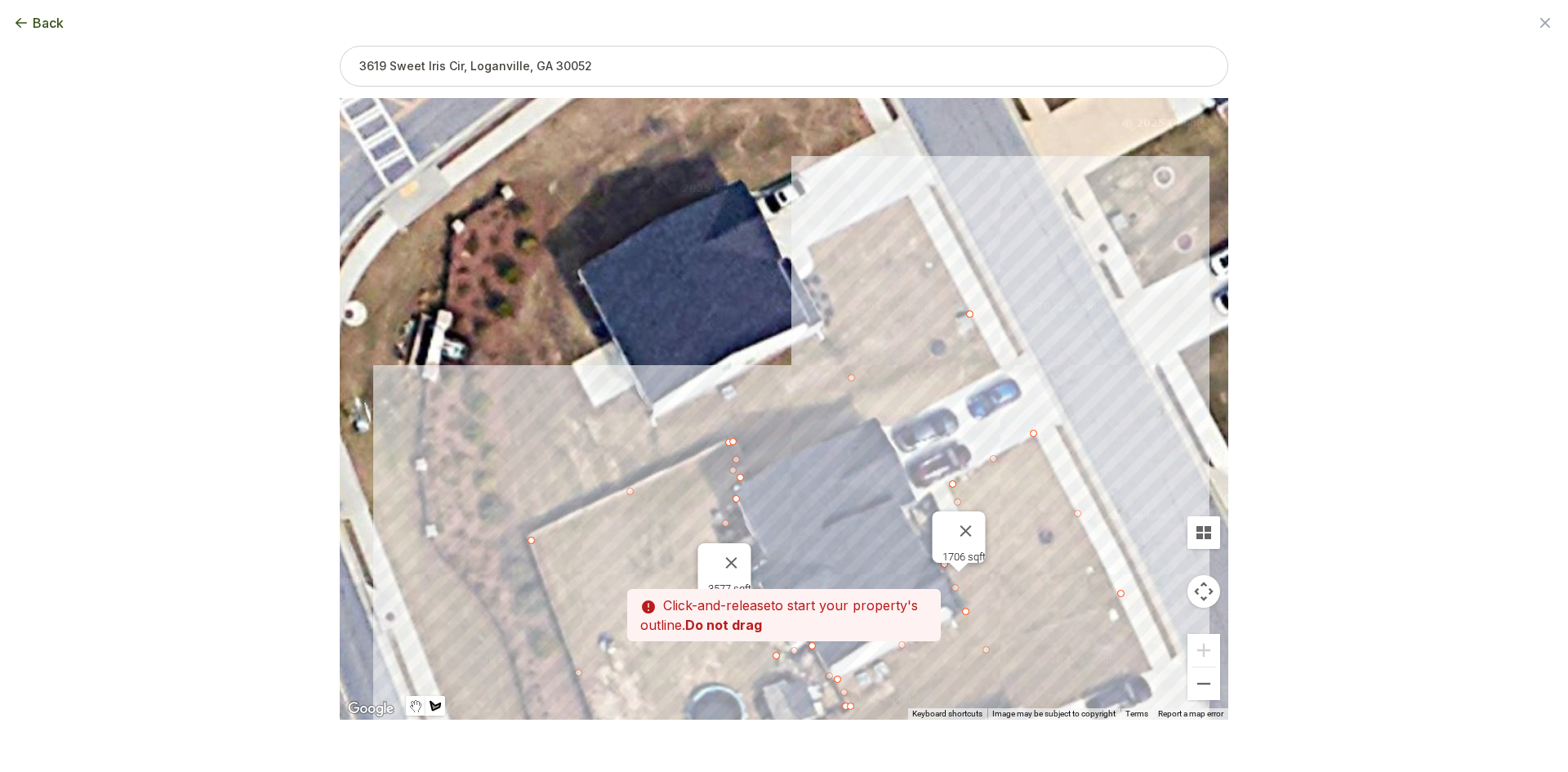
click at [1002, 369] on div at bounding box center [784, 409] width 889 height 621
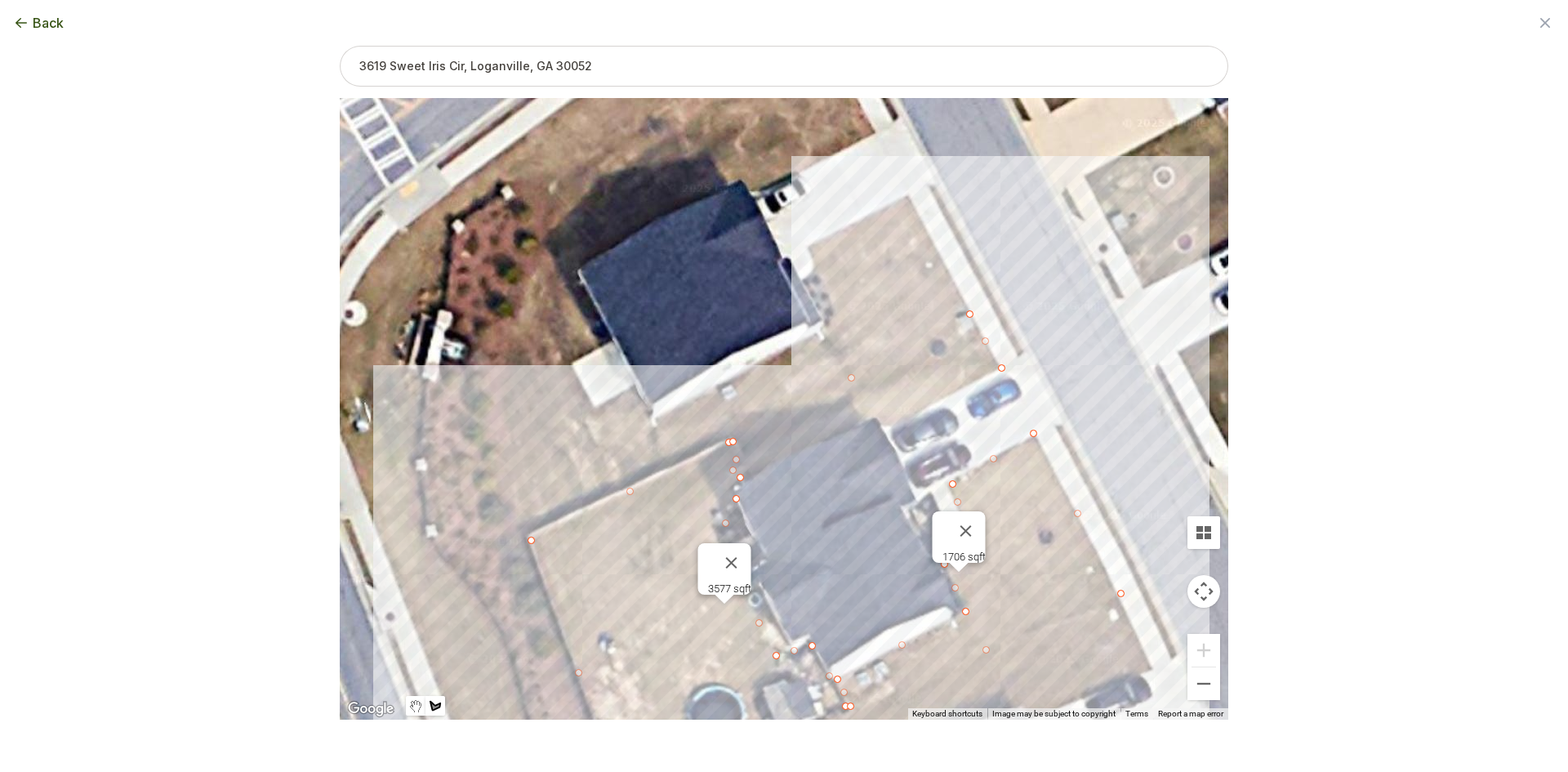
click at [888, 426] on div at bounding box center [784, 409] width 889 height 621
click at [876, 419] on div at bounding box center [784, 409] width 889 height 621
click at [744, 478] on div at bounding box center [784, 409] width 889 height 621
type input "6147"
